Goal: Information Seeking & Learning: Check status

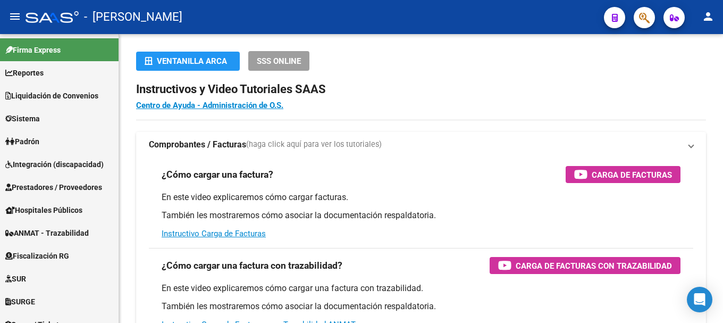
drag, startPoint x: 0, startPoint y: 0, endPoint x: 634, endPoint y: 31, distance: 634.8
click at [634, 31] on mat-toolbar "menu - osetya person" at bounding box center [361, 17] width 723 height 34
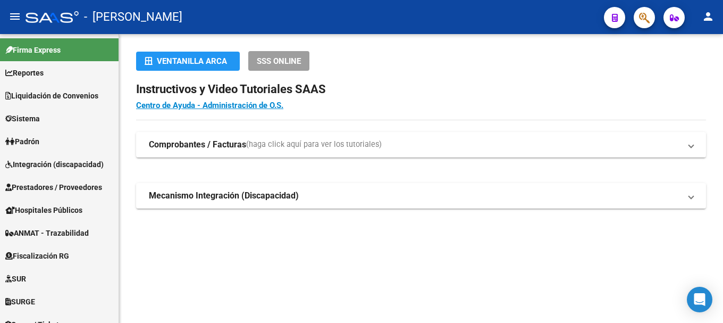
click at [646, 21] on icon "button" at bounding box center [644, 18] width 11 height 12
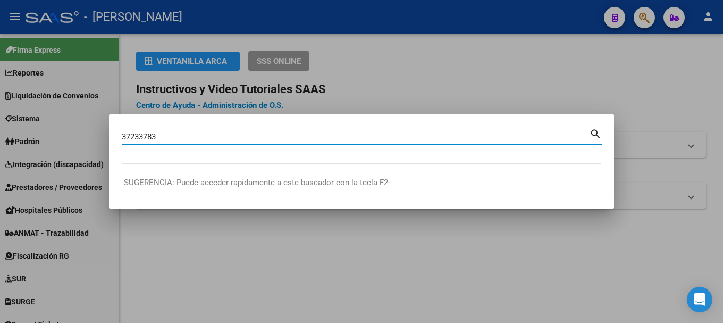
type input "37233783"
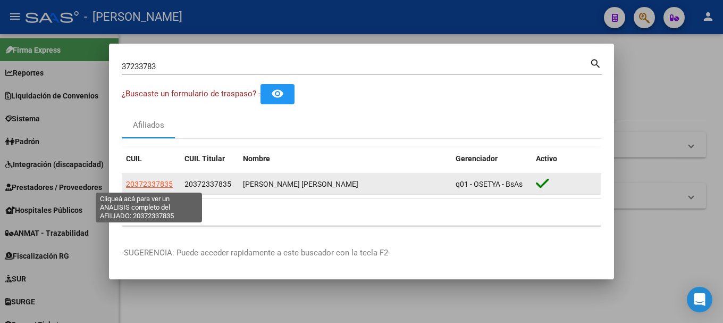
click at [157, 181] on span "20372337835" at bounding box center [149, 184] width 47 height 9
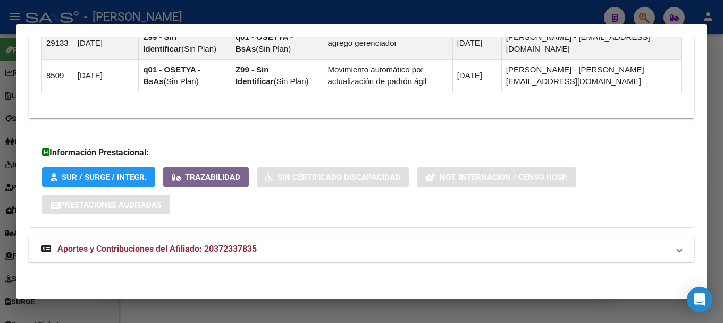
click at [251, 260] on mat-expansion-panel-header "Aportes y Contribuciones del Afiliado: 20372337835" at bounding box center [361, 249] width 665 height 26
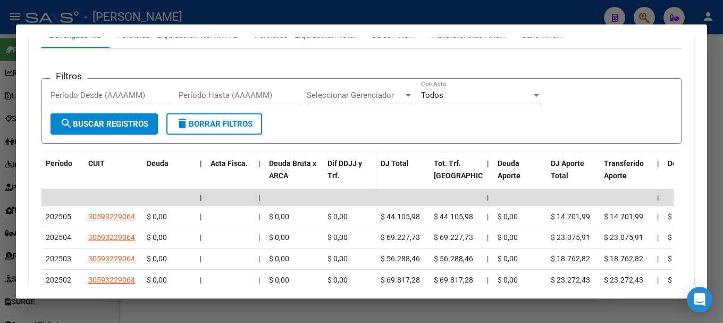
scroll to position [1142, 0]
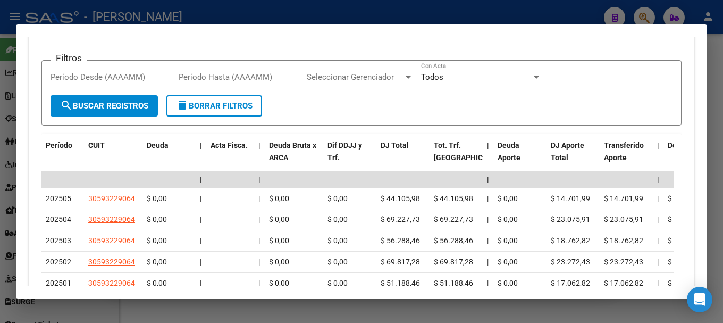
click at [250, 19] on div at bounding box center [361, 161] width 723 height 323
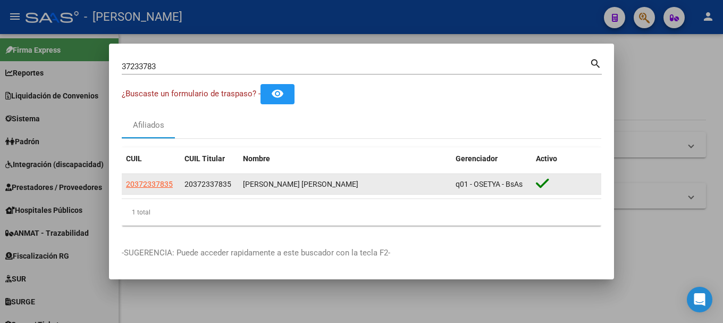
click at [222, 184] on span "20372337835" at bounding box center [207, 184] width 47 height 9
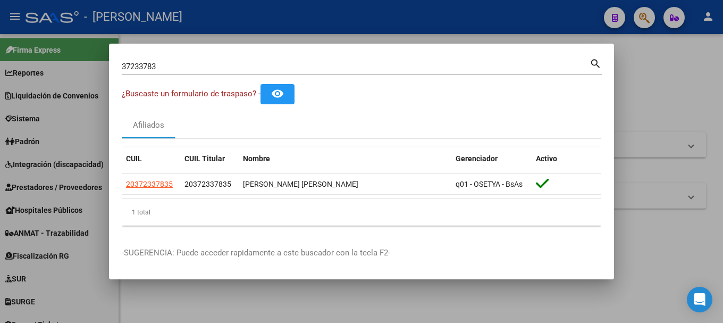
copy span "20372337835"
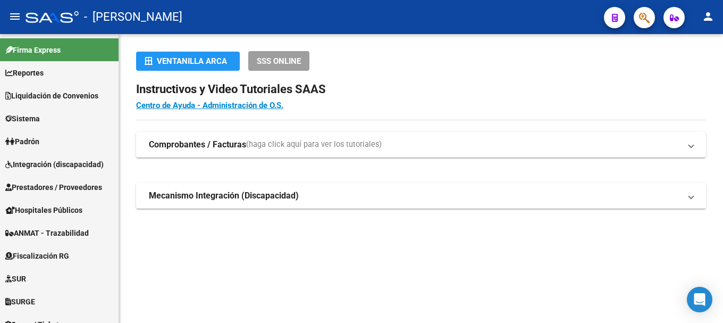
drag, startPoint x: 320, startPoint y: 290, endPoint x: 359, endPoint y: 246, distance: 58.4
click at [320, 291] on mat-sidenav-content "Ventanilla ARCA SSS ONLINE Instructivos y Video Tutoriales SAAS Centro de Ayuda…" at bounding box center [421, 178] width 604 height 289
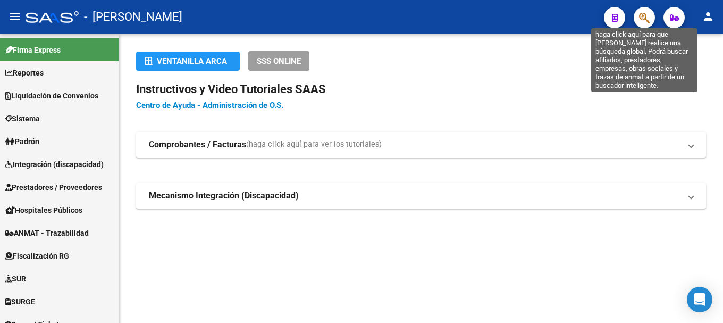
click at [645, 21] on icon "button" at bounding box center [644, 18] width 11 height 12
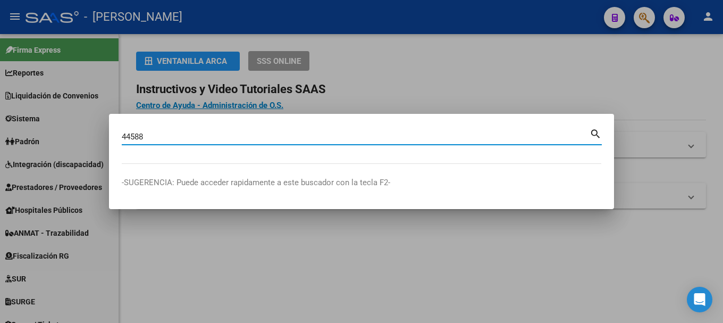
type input "44588"
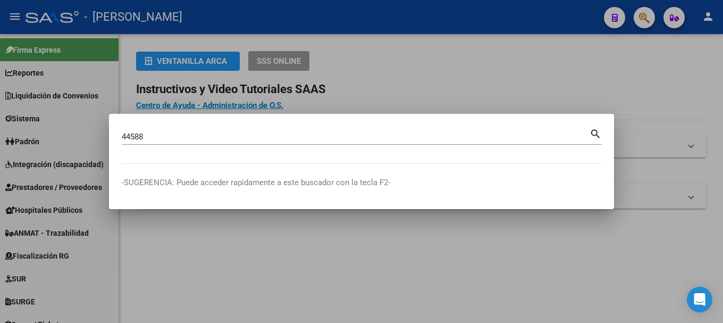
drag, startPoint x: 288, startPoint y: 282, endPoint x: 246, endPoint y: 176, distance: 114.0
click at [288, 282] on div at bounding box center [361, 161] width 723 height 323
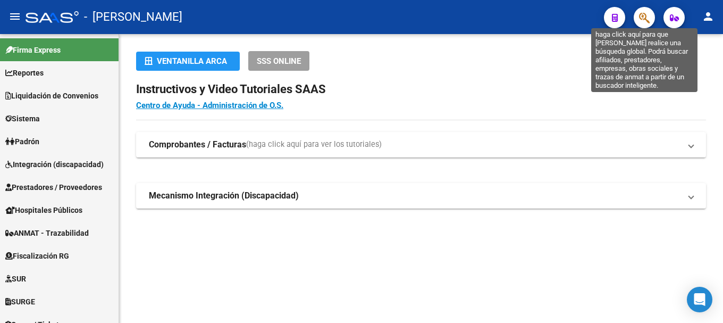
click at [646, 18] on icon "button" at bounding box center [644, 18] width 11 height 12
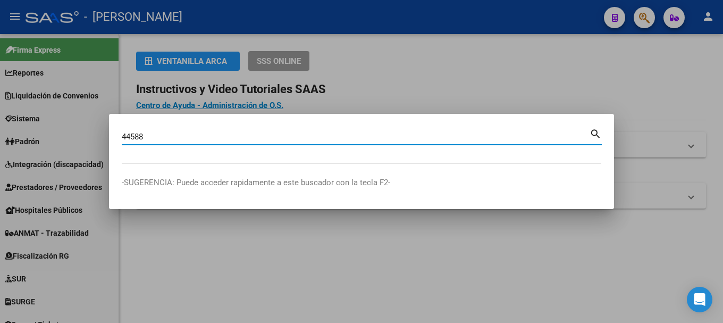
click at [587, 138] on input "44588" at bounding box center [356, 137] width 468 height 10
type input "44588677"
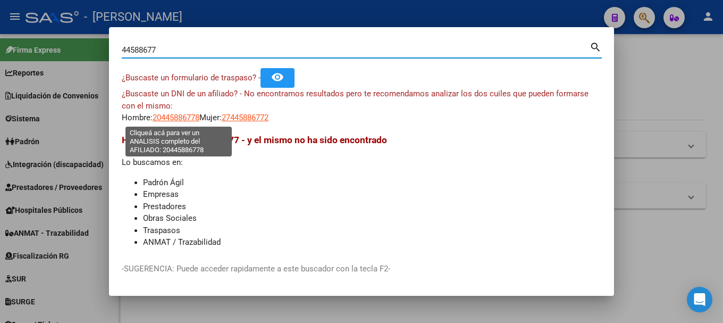
click at [186, 122] on span "20445886778" at bounding box center [176, 118] width 47 height 10
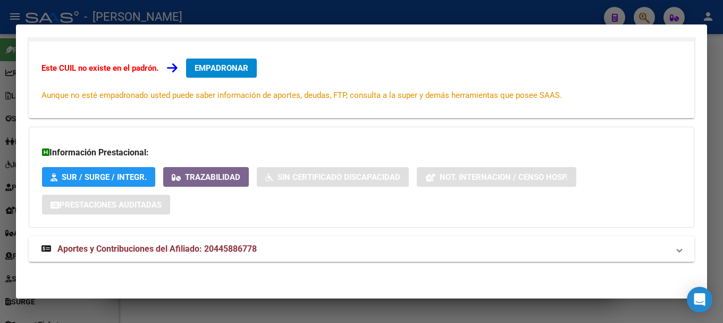
click at [210, 243] on span "Aportes y Contribuciones del Afiliado: 20445886778" at bounding box center [156, 248] width 199 height 10
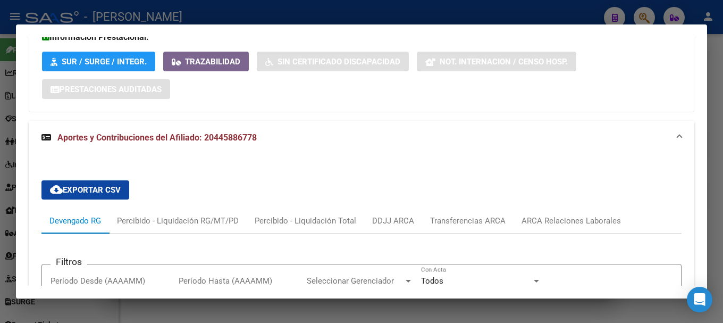
scroll to position [449, 0]
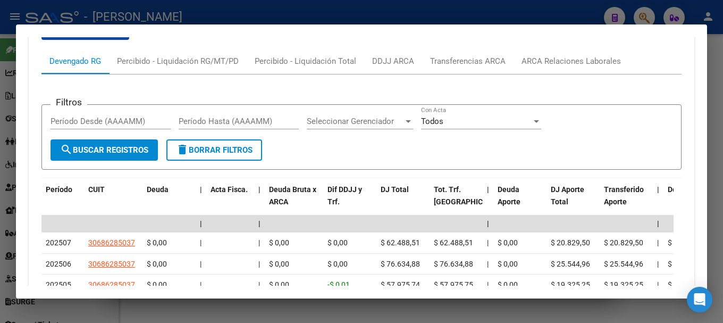
click at [434, 1] on div at bounding box center [361, 161] width 723 height 323
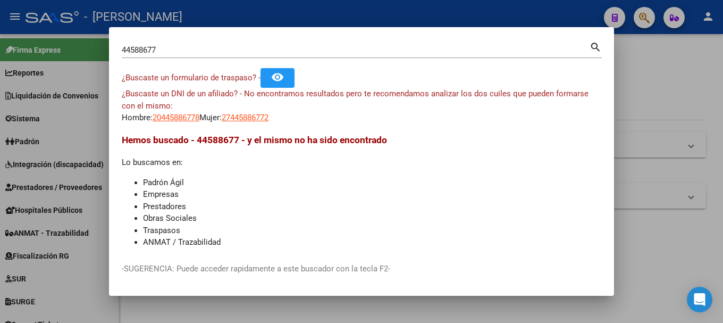
click at [418, 48] on input "44588677" at bounding box center [356, 50] width 468 height 10
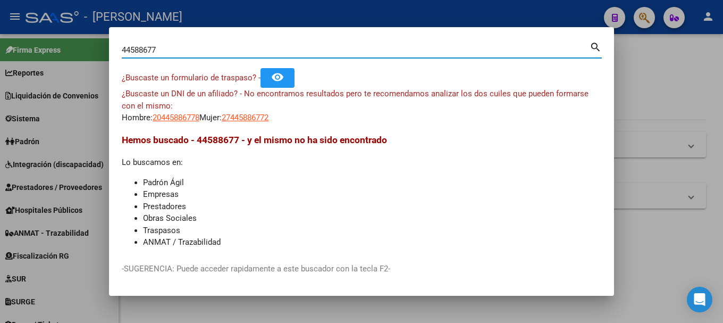
click at [418, 48] on input "44588677" at bounding box center [356, 50] width 468 height 10
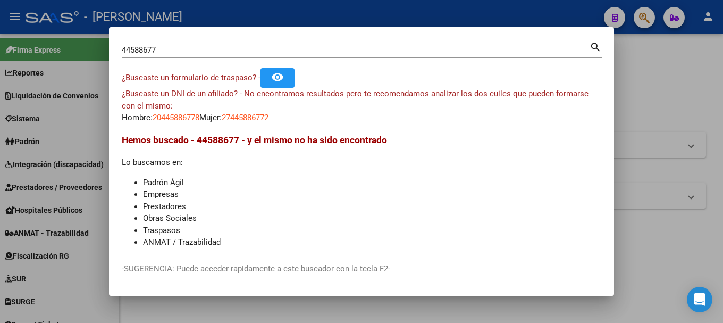
click at [412, 269] on p "-SUGERENCIA: Puede acceder rapidamente a este buscador con la tecla F2-" at bounding box center [361, 269] width 479 height 12
click at [240, 50] on input "44588677" at bounding box center [356, 50] width 468 height 10
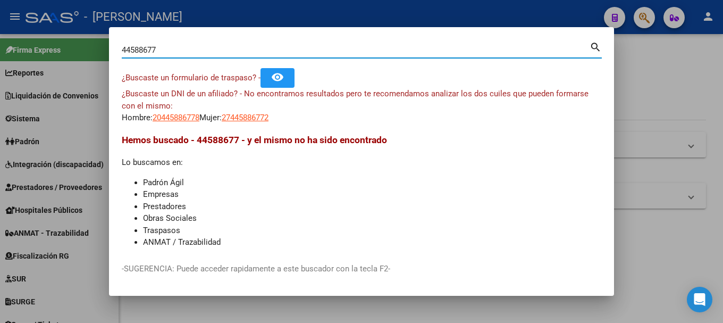
click at [240, 50] on input "44588677" at bounding box center [356, 50] width 468 height 10
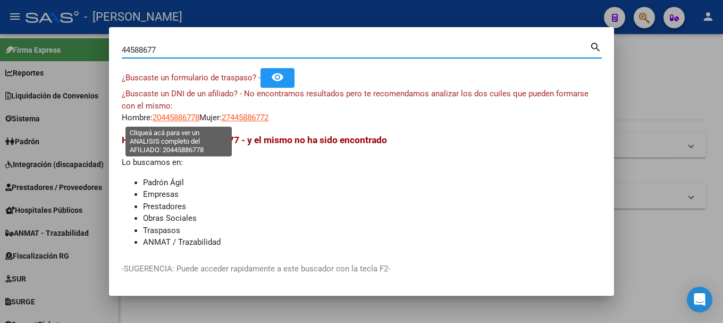
click at [182, 115] on span "20445886778" at bounding box center [176, 118] width 47 height 10
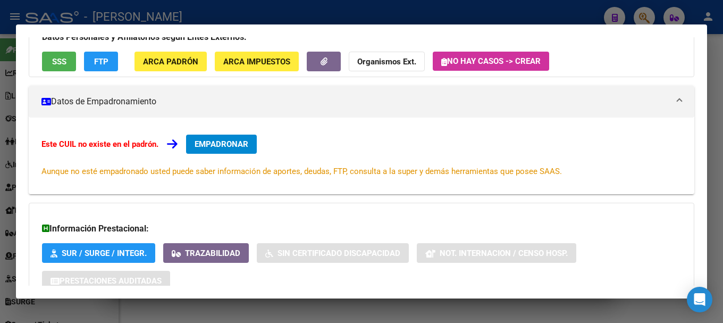
scroll to position [174, 0]
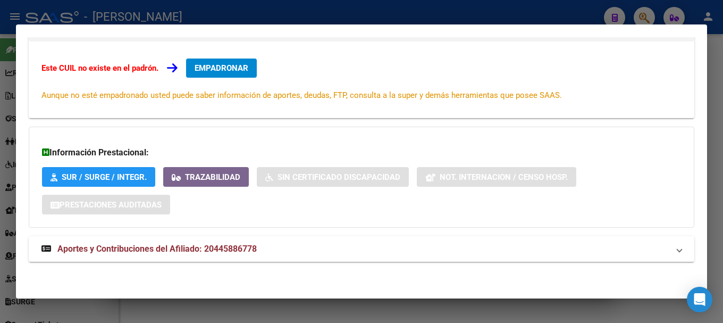
click at [283, 256] on mat-expansion-panel-header "Aportes y Contribuciones del Afiliado: 20445886778" at bounding box center [361, 249] width 665 height 26
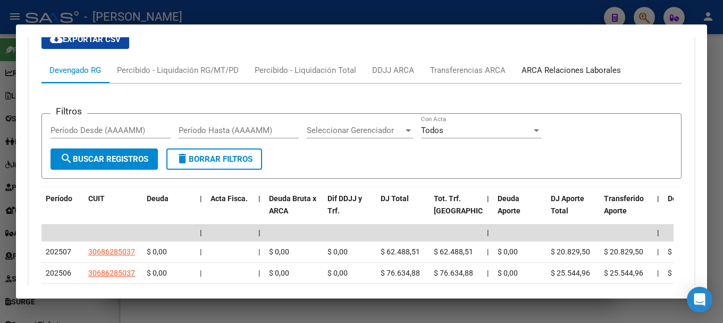
click at [542, 76] on div "ARCA Relaciones Laborales" at bounding box center [570, 70] width 99 height 12
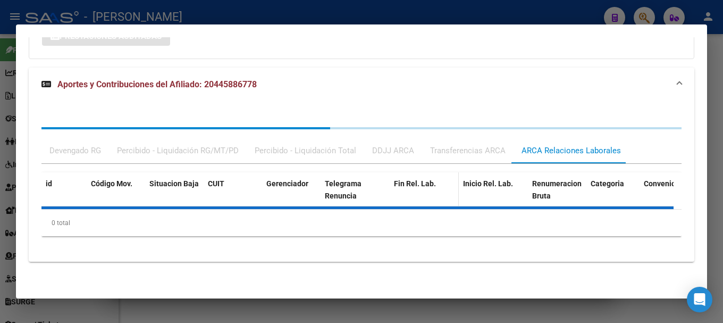
scroll to position [392, 0]
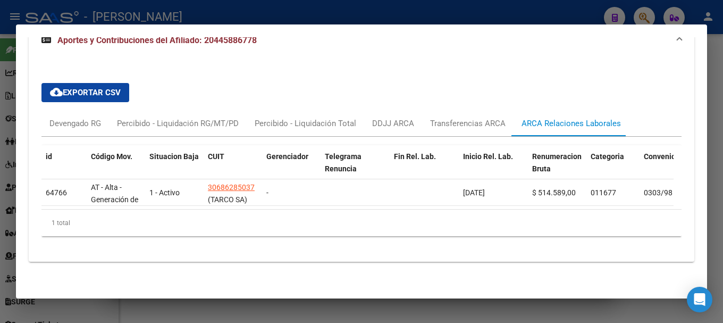
click at [463, 15] on div at bounding box center [361, 161] width 723 height 323
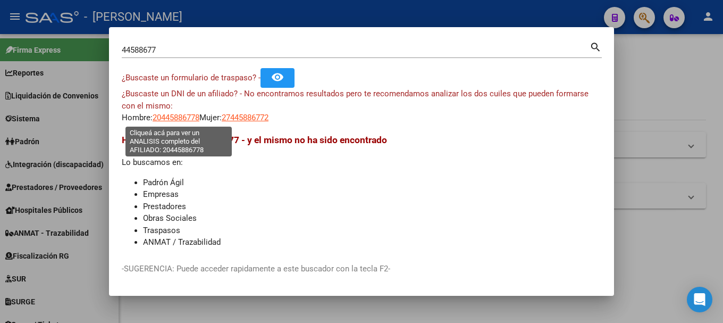
drag, startPoint x: 205, startPoint y: 122, endPoint x: 156, endPoint y: 120, distance: 48.4
click at [156, 120] on div "¿Buscaste un DNI de un afiliado? - No encontramos resultados pero te recomendam…" at bounding box center [361, 106] width 479 height 36
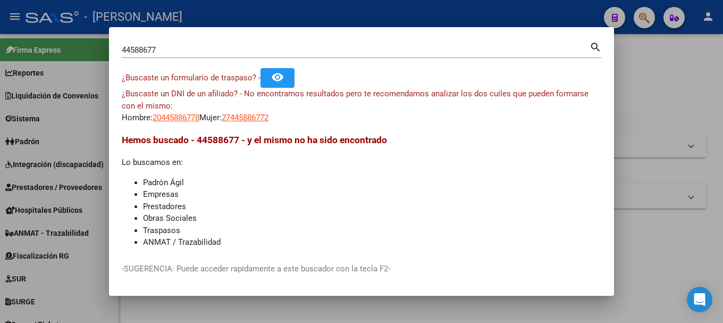
copy div "20445886778"
